Goal: Find specific page/section: Find specific page/section

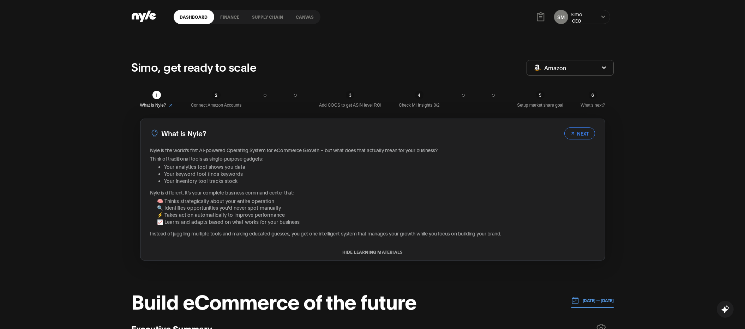
click at [302, 17] on link "Canvas" at bounding box center [305, 17] width 31 height 14
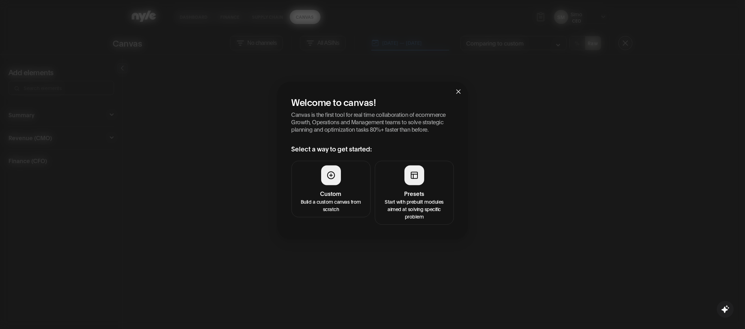
click at [390, 187] on button "Presets Start with prebuilt modules aimed at solving specific problem" at bounding box center [414, 193] width 79 height 64
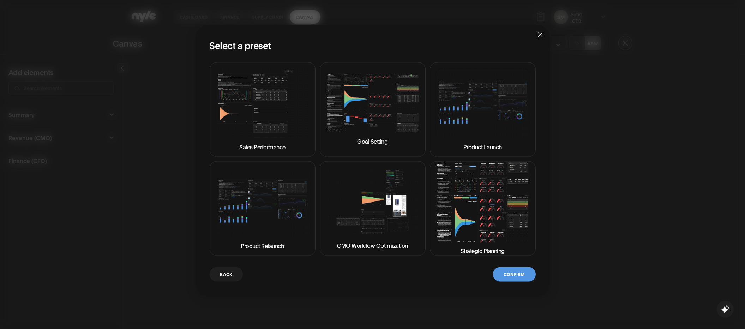
click at [366, 125] on img at bounding box center [373, 103] width 94 height 60
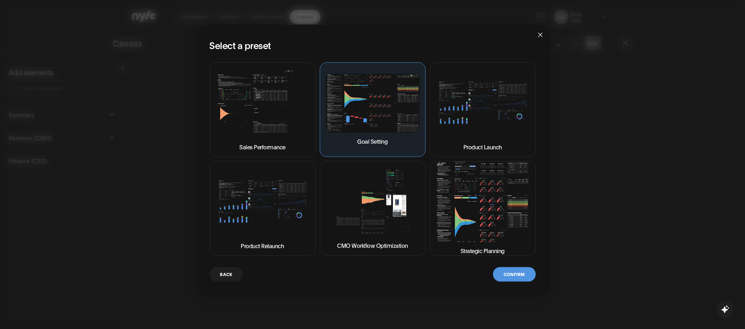
click at [512, 273] on button "Confirm" at bounding box center [514, 274] width 42 height 14
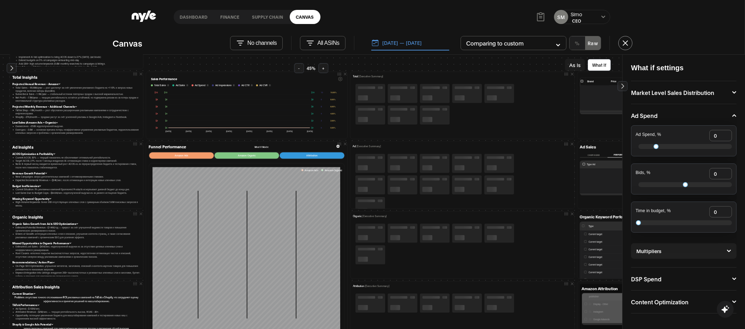
scroll to position [85, 0]
